Goal: Task Accomplishment & Management: Use online tool/utility

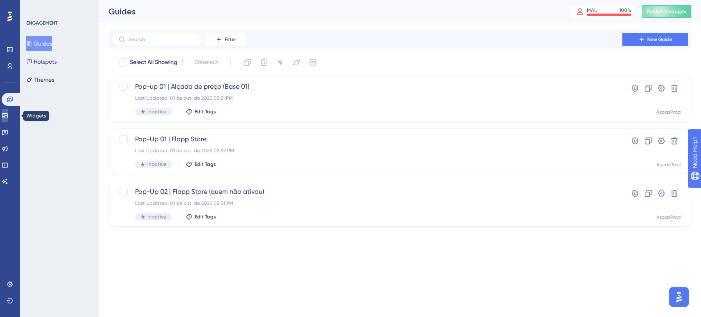
click at [8, 119] on link at bounding box center [5, 115] width 7 height 13
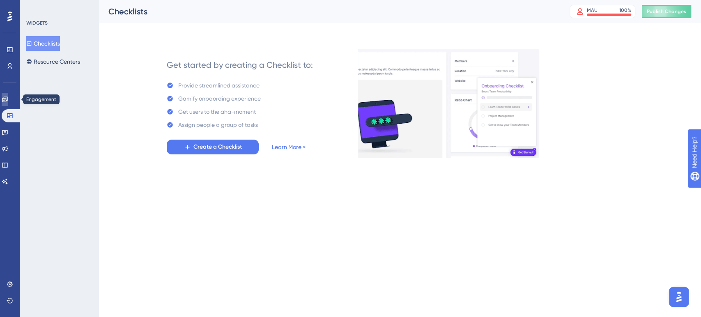
click at [8, 103] on link at bounding box center [5, 99] width 7 height 13
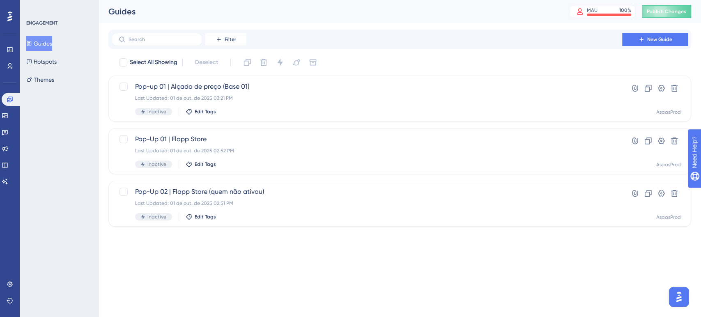
click at [303, 241] on div "Performance Users Engagement Widgets Feedback Product Updates Knowledge Base AI…" at bounding box center [350, 126] width 701 height 253
click at [658, 38] on span "New Guide" at bounding box center [659, 39] width 25 height 7
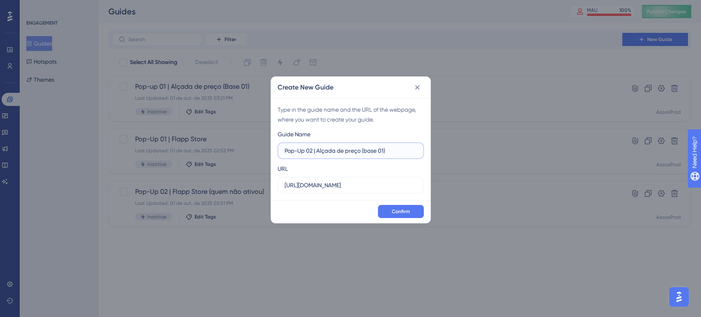
type input "Pop-Up 02 | Alçada de preço (base 01)"
click at [396, 220] on div "Confirm" at bounding box center [350, 211] width 159 height 23
click at [395, 216] on button "Confirm" at bounding box center [401, 211] width 46 height 13
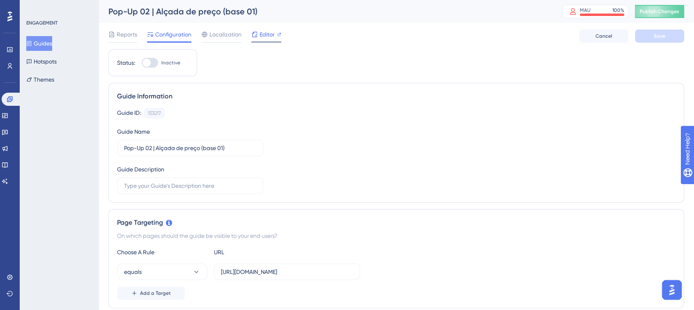
click at [275, 37] on div "Editor" at bounding box center [266, 35] width 30 height 10
